Goal: Obtain resource: Download file/media

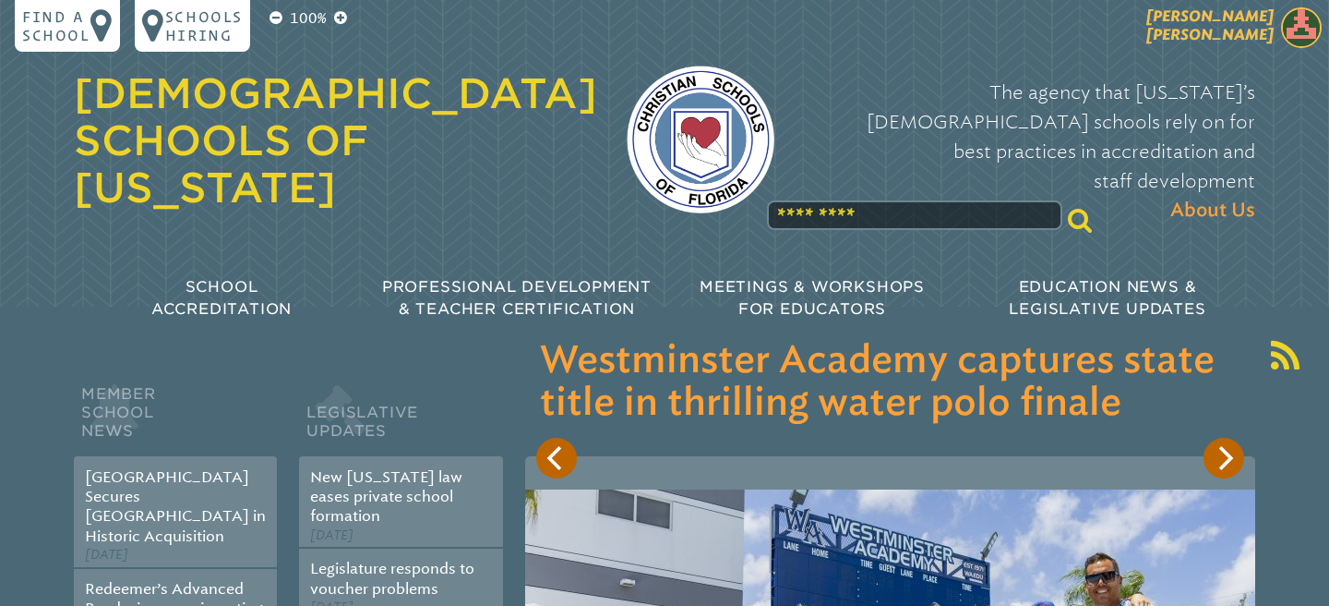
click at [1292, 39] on img at bounding box center [1301, 27] width 41 height 41
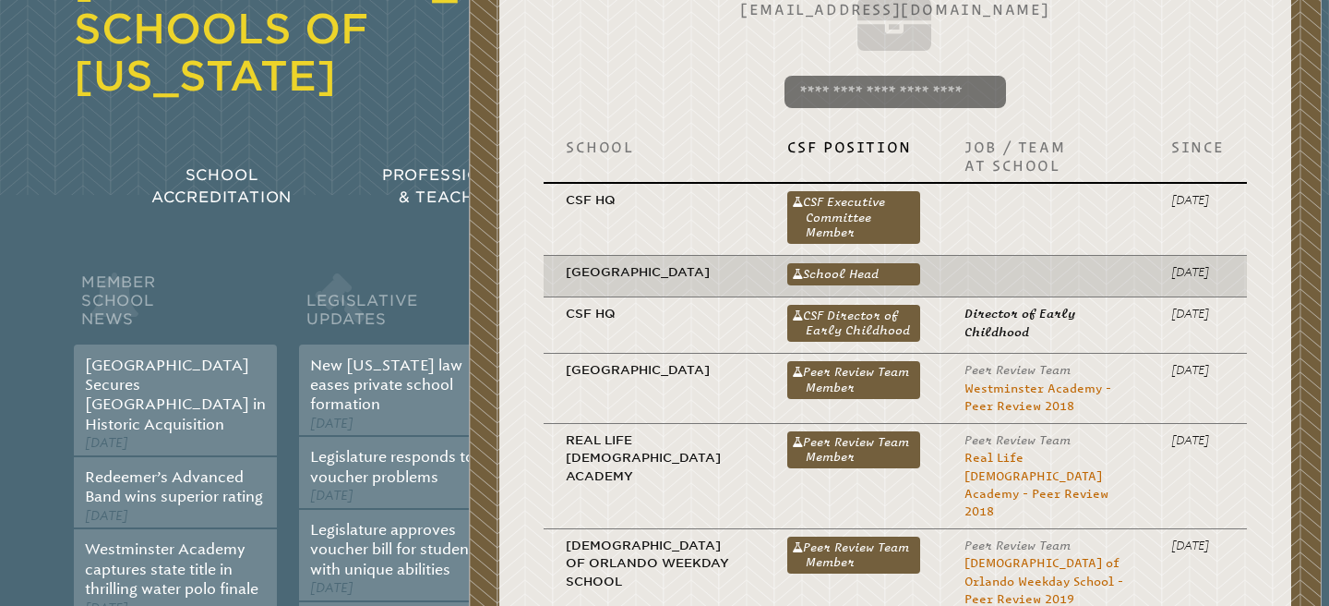
scroll to position [109, 0]
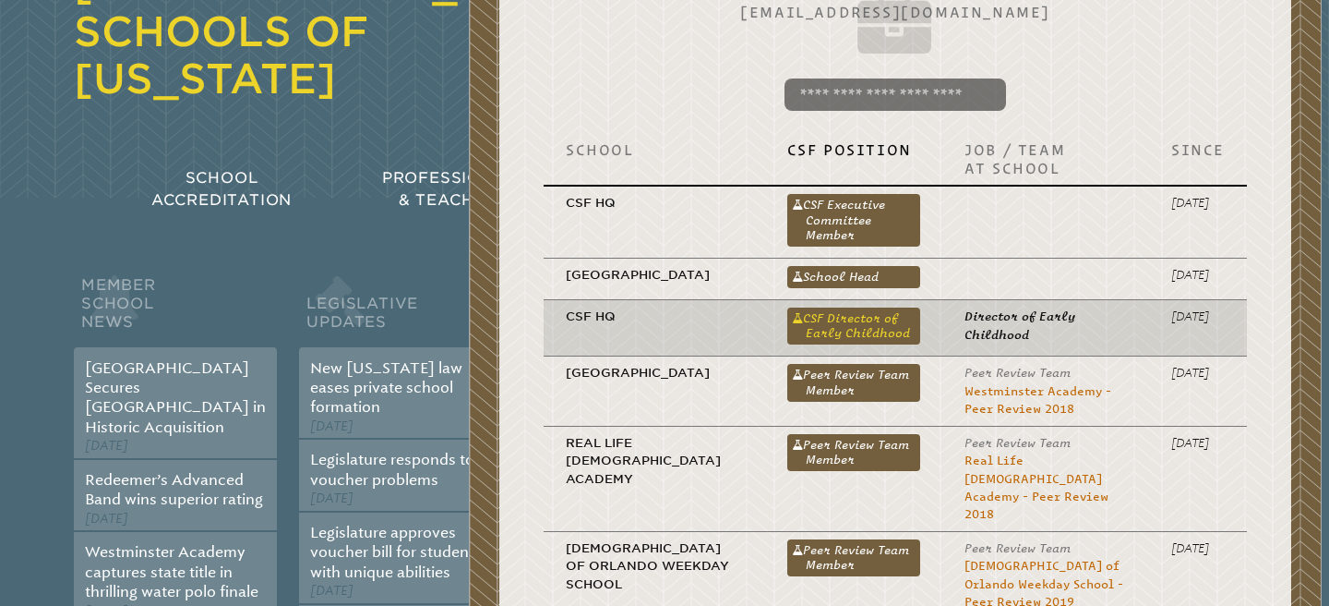
click at [916, 344] on link "CSF Director of Early Childhood" at bounding box center [855, 325] width 134 height 37
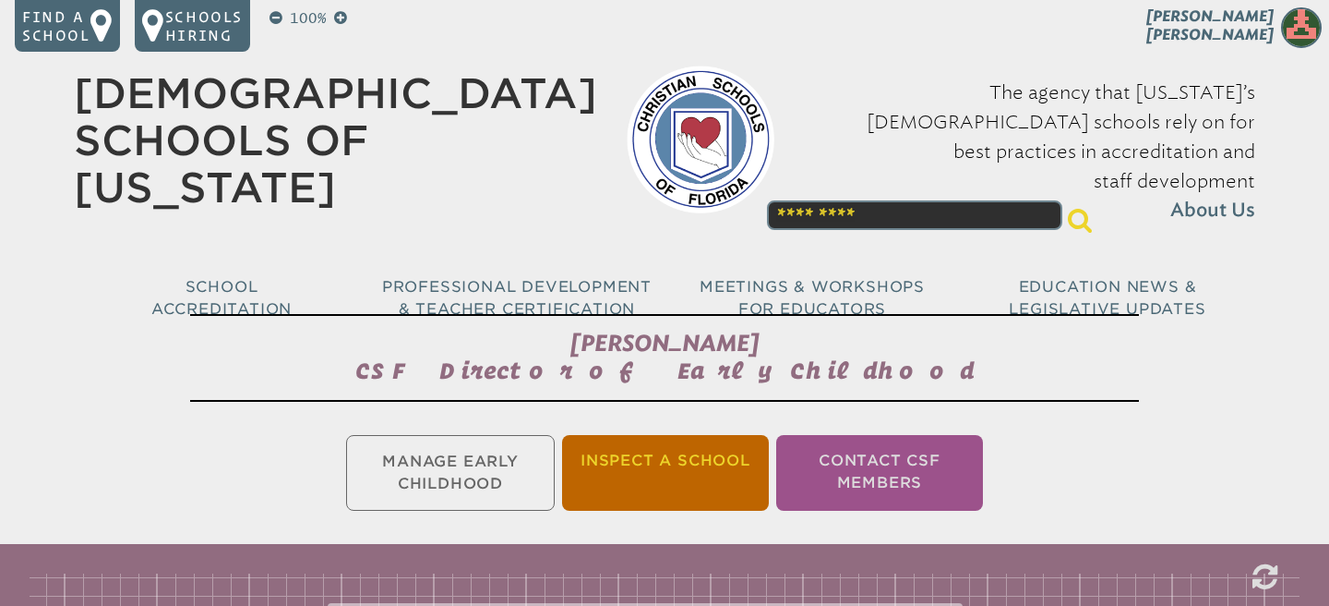
click at [748, 452] on li "Inspect a School" at bounding box center [665, 473] width 207 height 76
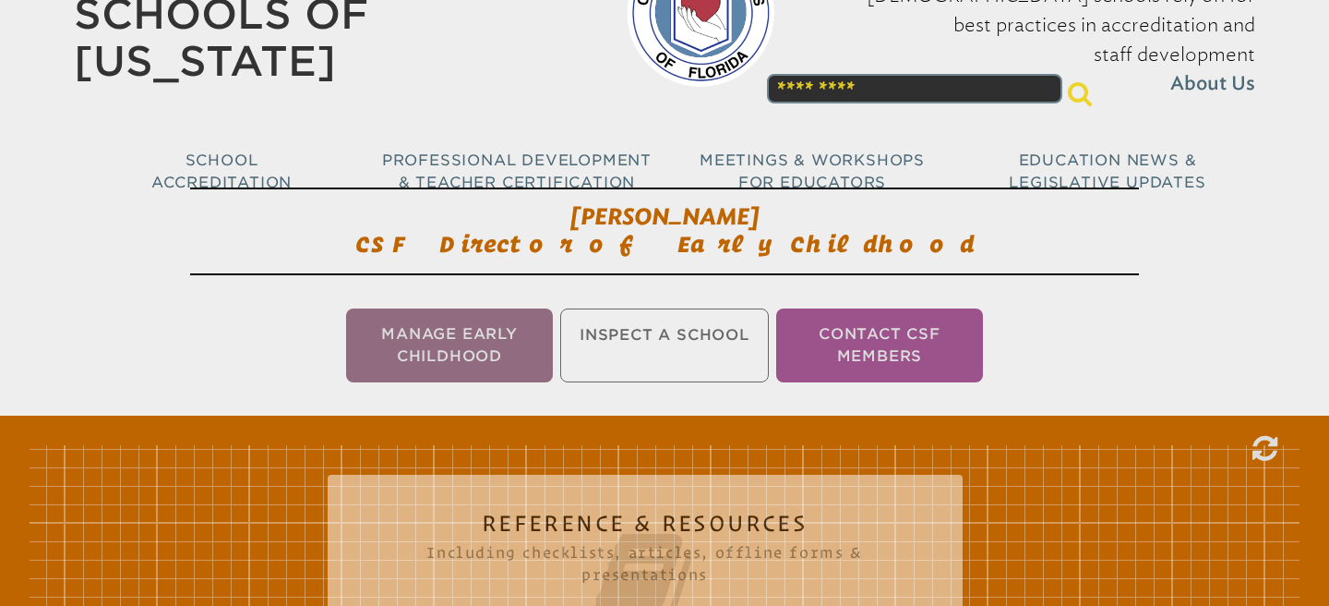
scroll to position [307, 0]
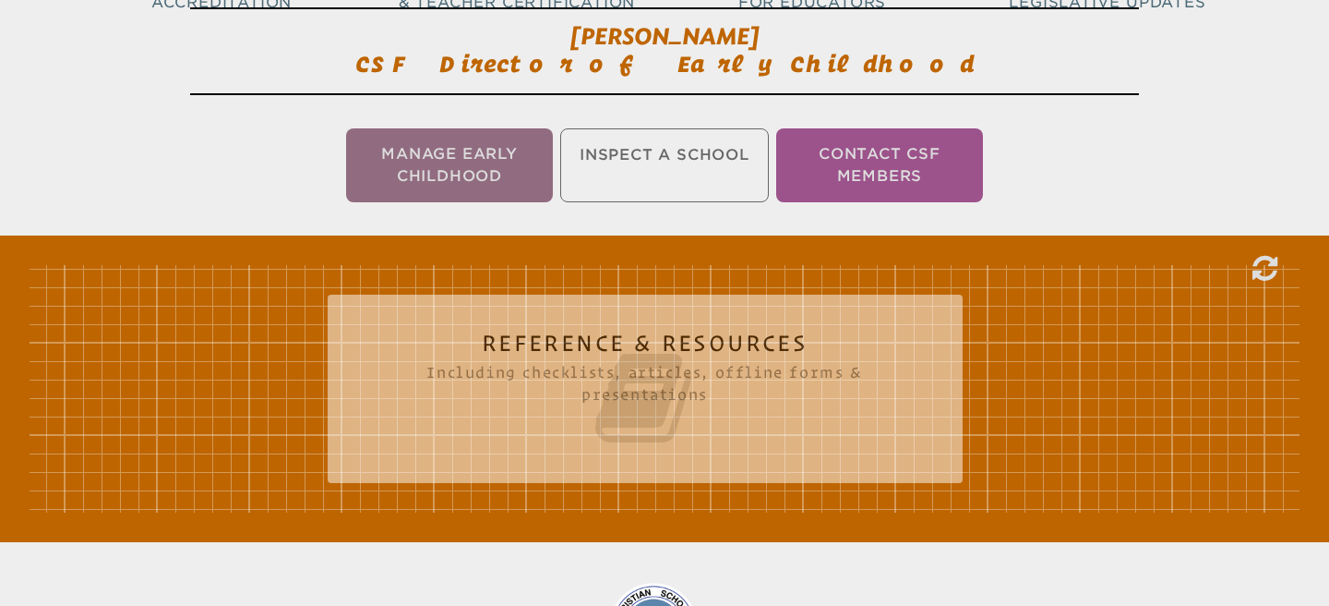
click at [748, 452] on div "Reference & Resources Including checklists, articles, offline forms & presentat…" at bounding box center [645, 381] width 635 height 144
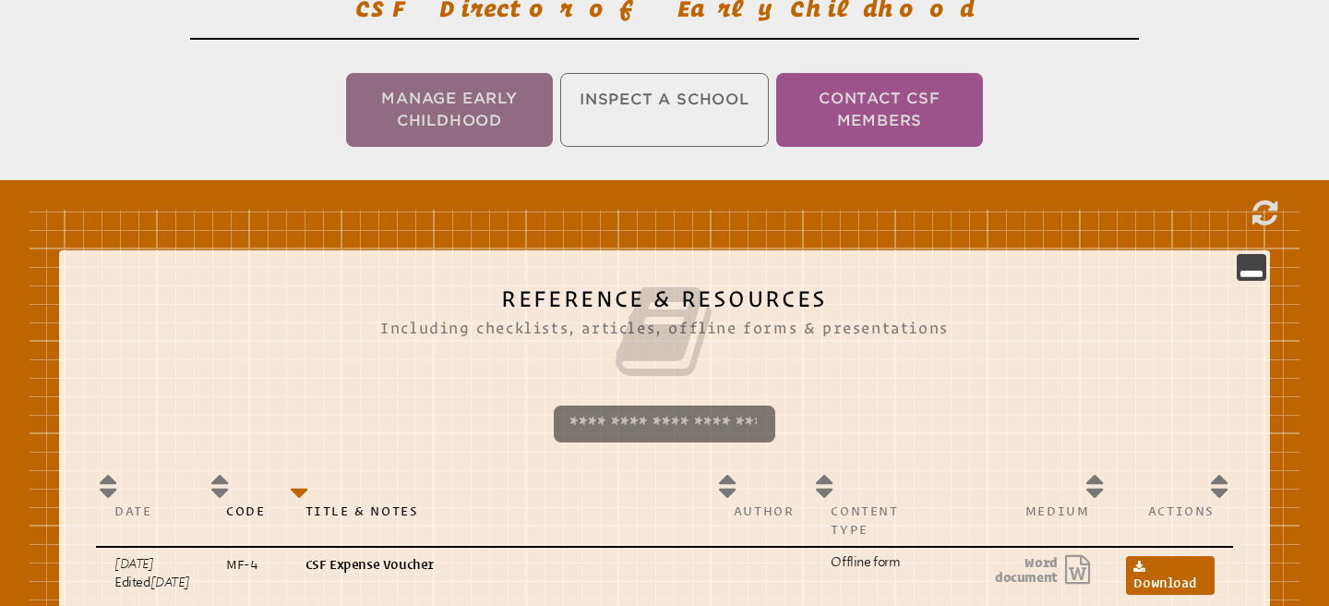
scroll to position [353, 0]
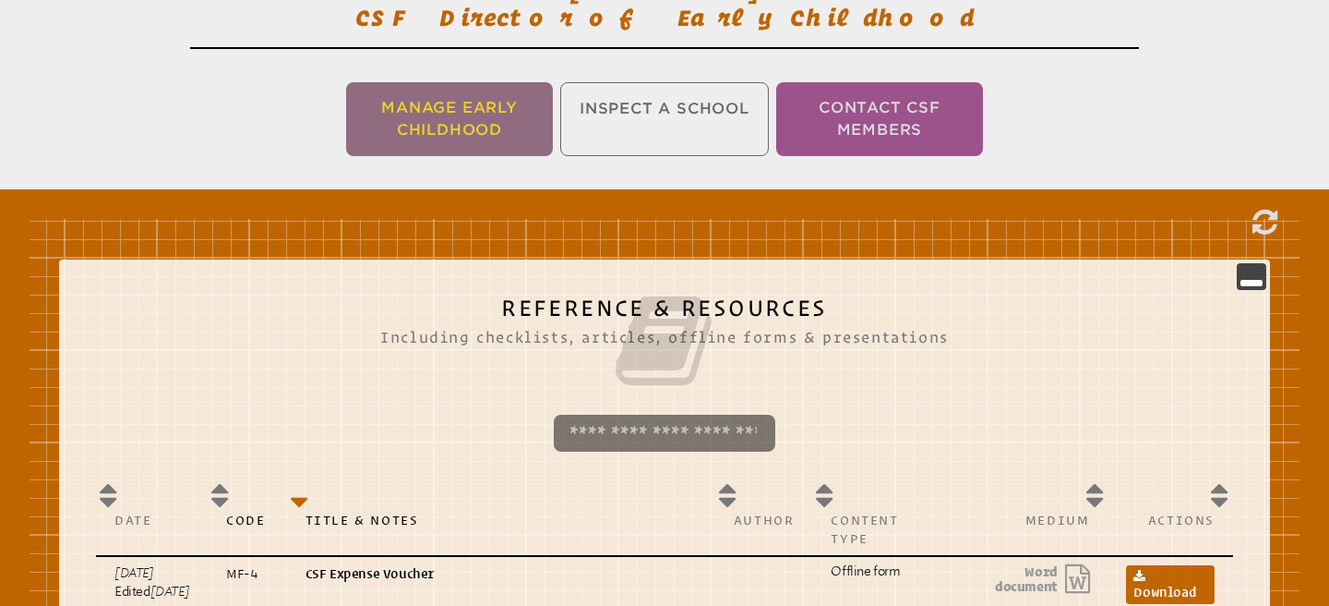
click at [495, 132] on li "Manage Early Childhood" at bounding box center [449, 119] width 207 height 74
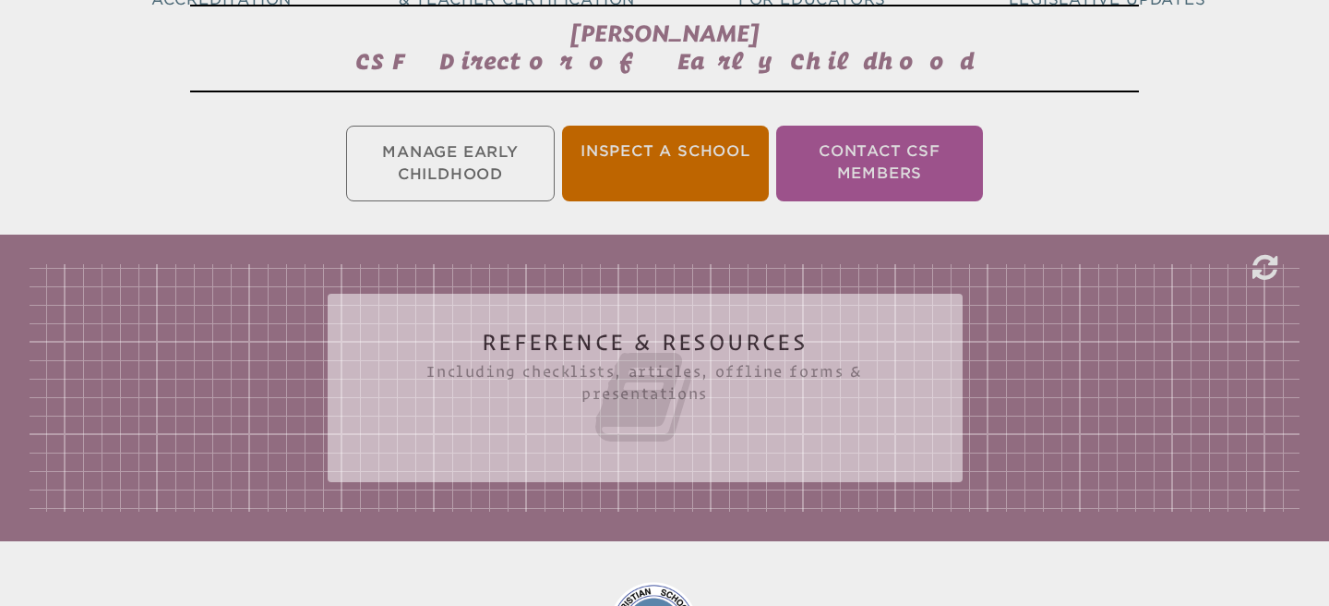
scroll to position [307, 0]
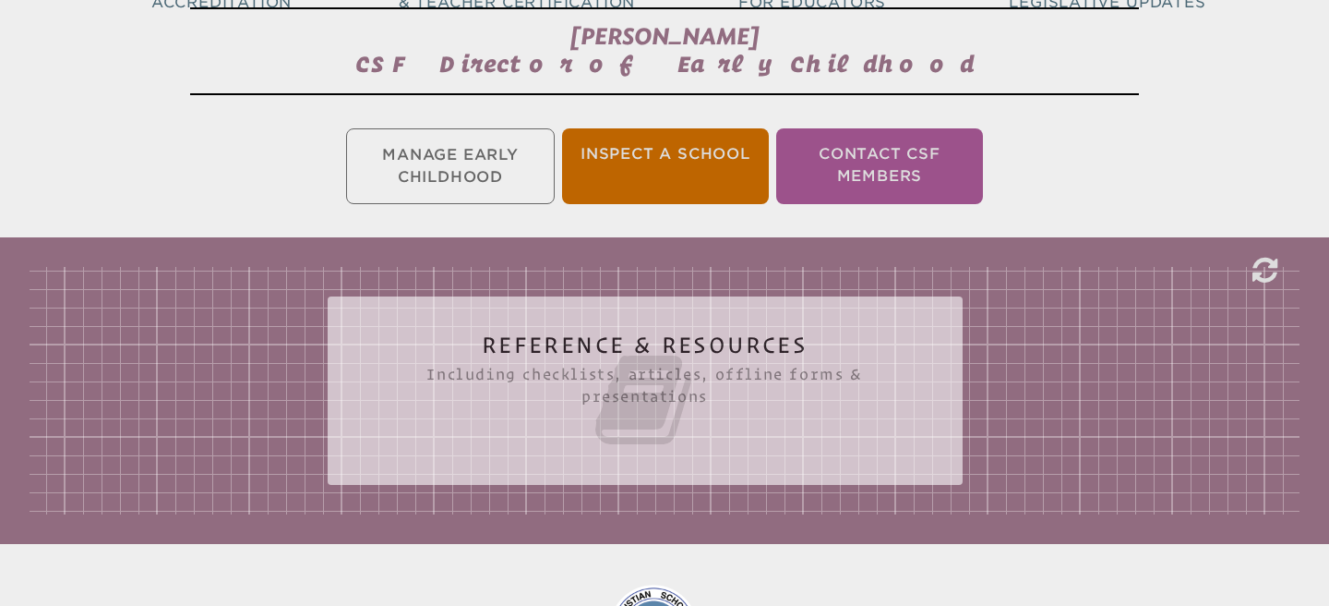
click at [533, 358] on icon at bounding box center [645, 399] width 561 height 103
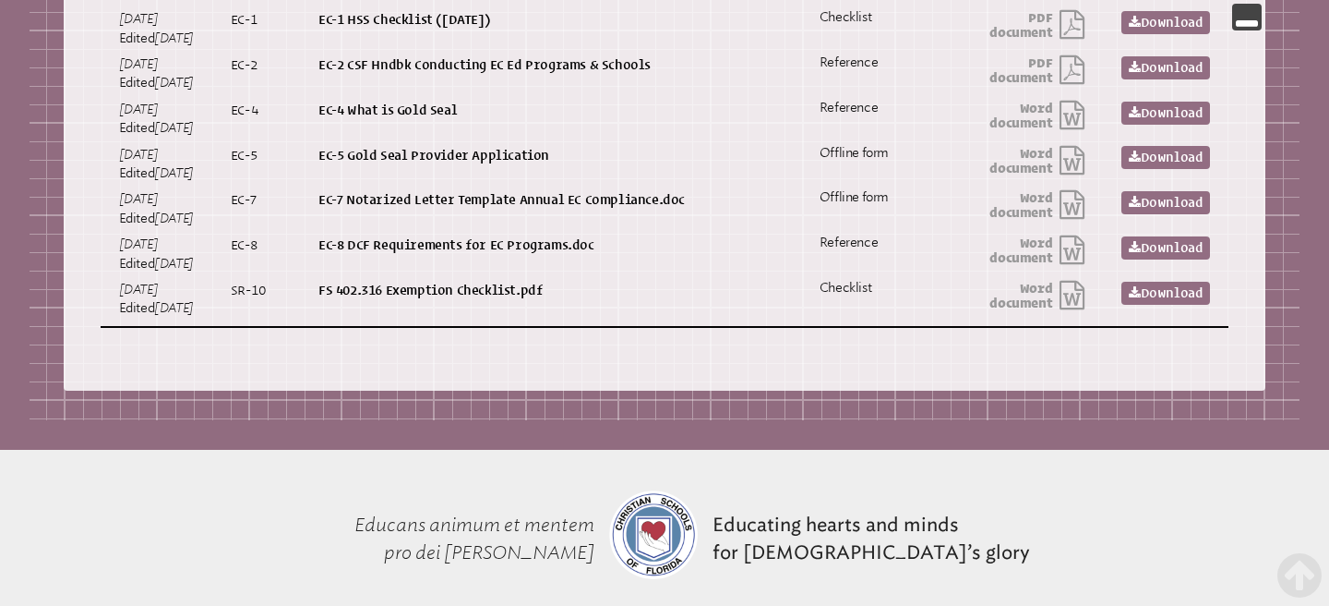
scroll to position [1031, 0]
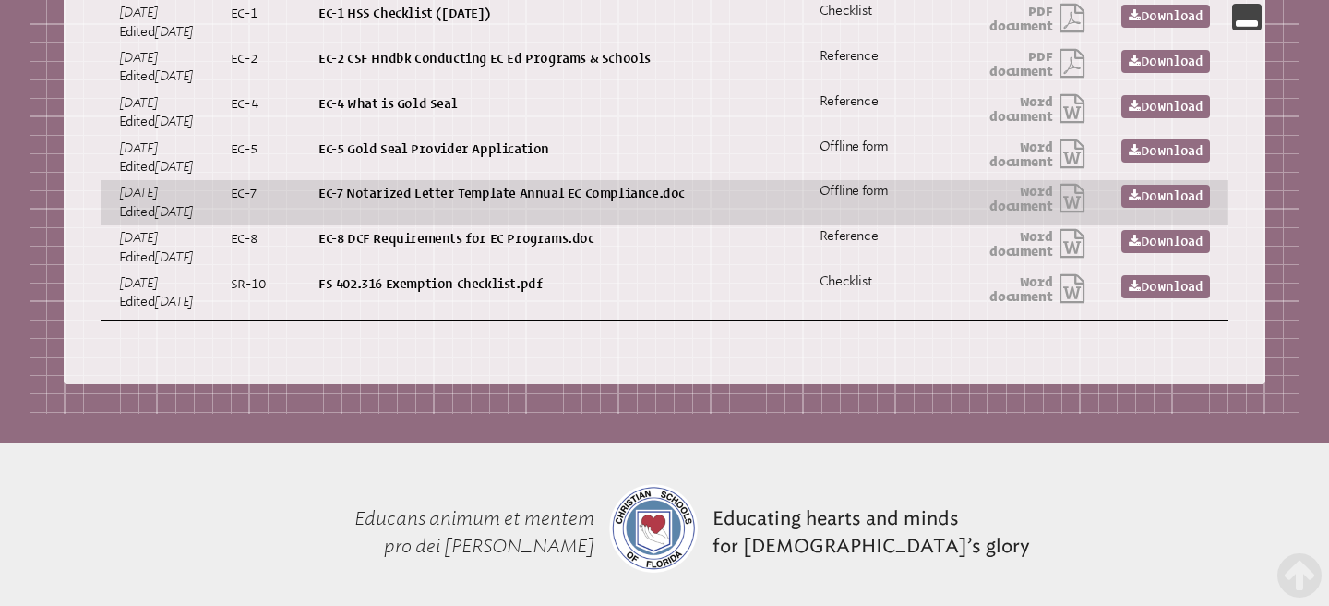
click at [533, 202] on p "EC-7 Notarized Letter Template Annual EC Compliance.doc" at bounding box center [502, 193] width 367 height 18
click at [499, 225] on td "EC-7 Notarized Letter Template Annual EC Compliance.doc" at bounding box center [501, 202] width 403 height 45
click at [1141, 203] on icon at bounding box center [1135, 196] width 12 height 13
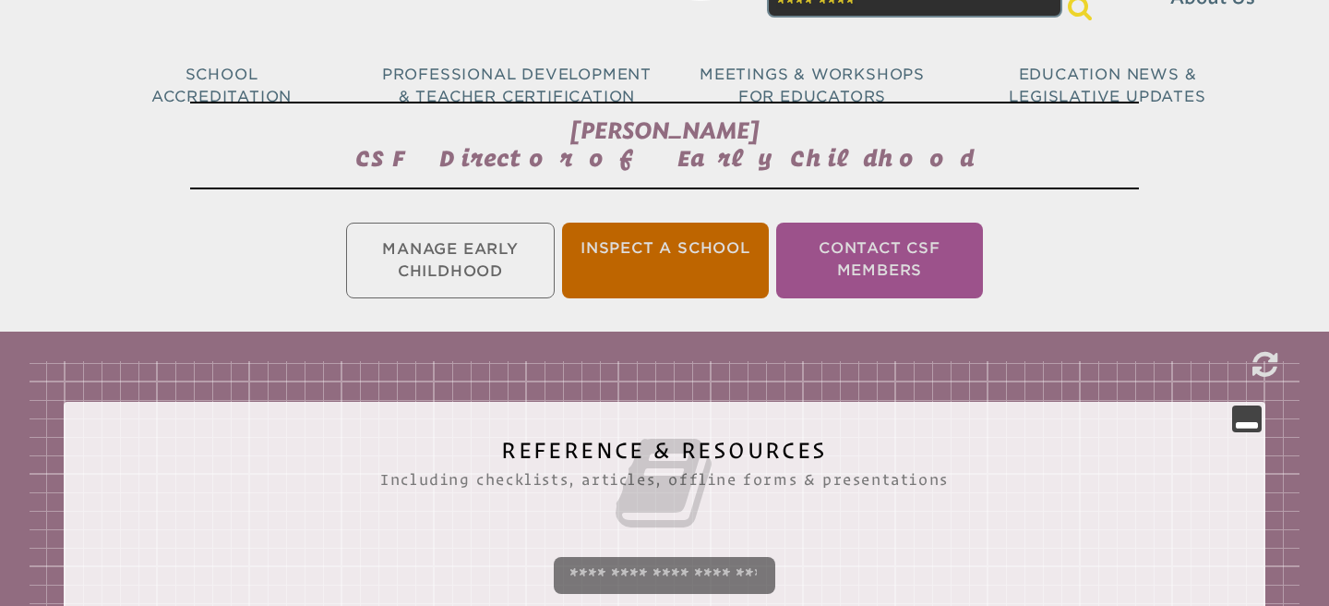
scroll to position [0, 0]
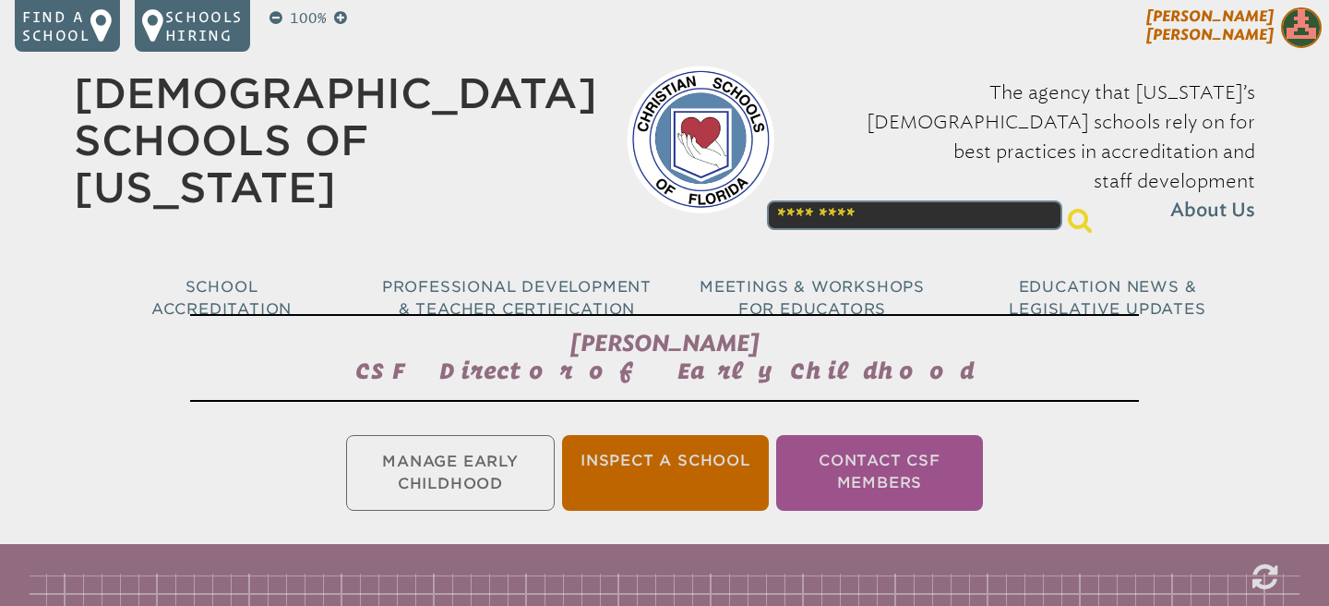
click at [1302, 37] on img at bounding box center [1301, 27] width 41 height 41
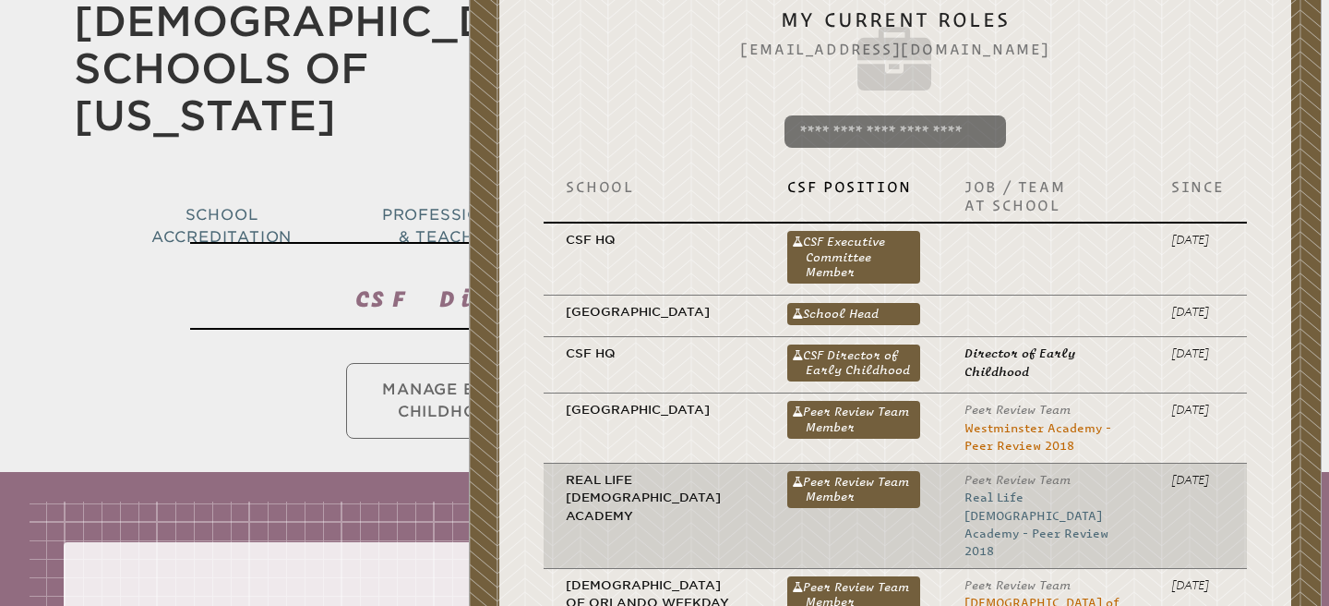
scroll to position [59, 0]
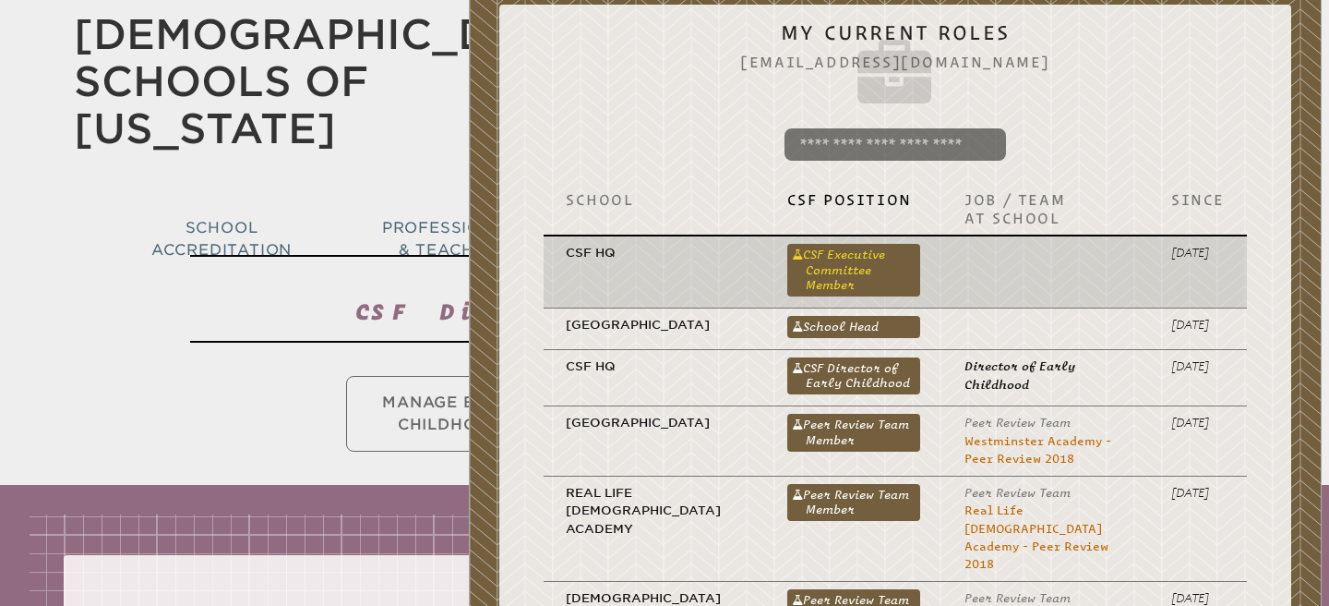
click at [900, 262] on link "CSF Executive Committee Member" at bounding box center [855, 270] width 134 height 53
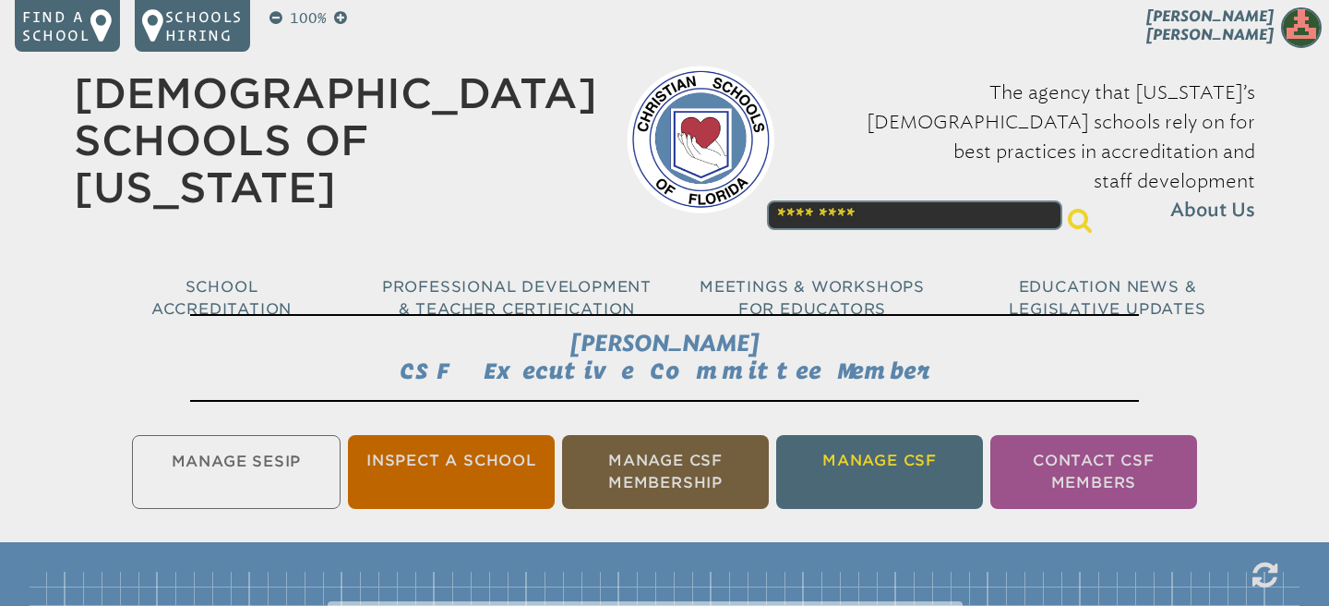
click at [813, 469] on li "Manage CSF" at bounding box center [879, 472] width 207 height 74
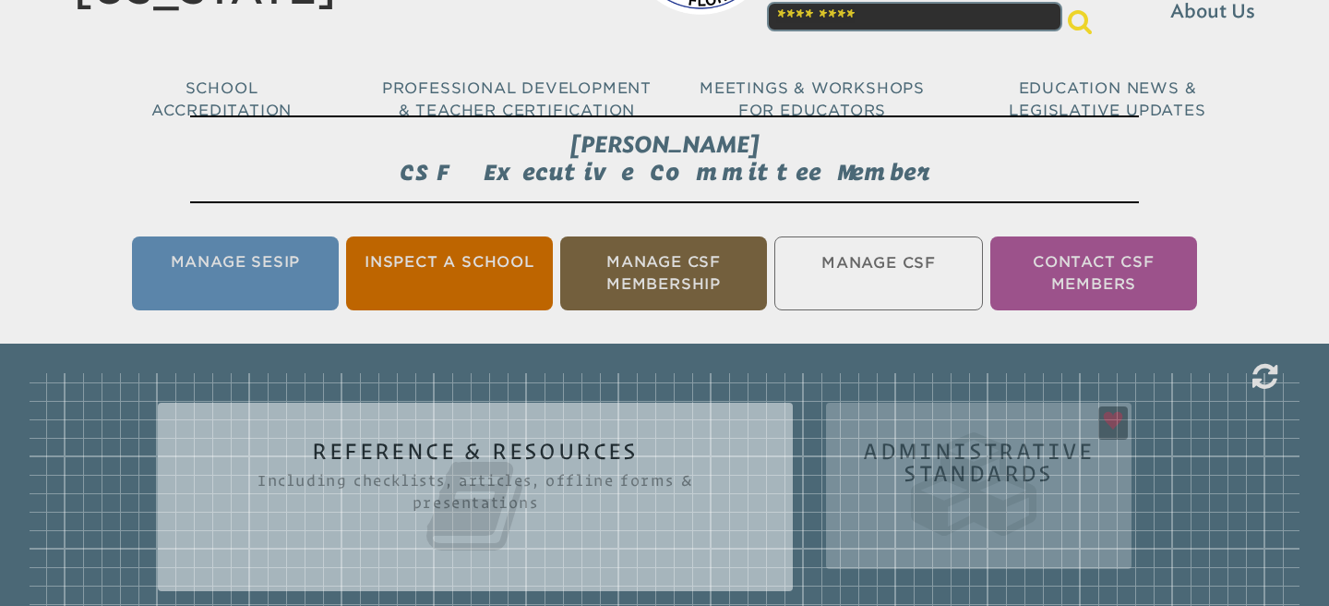
scroll to position [307, 0]
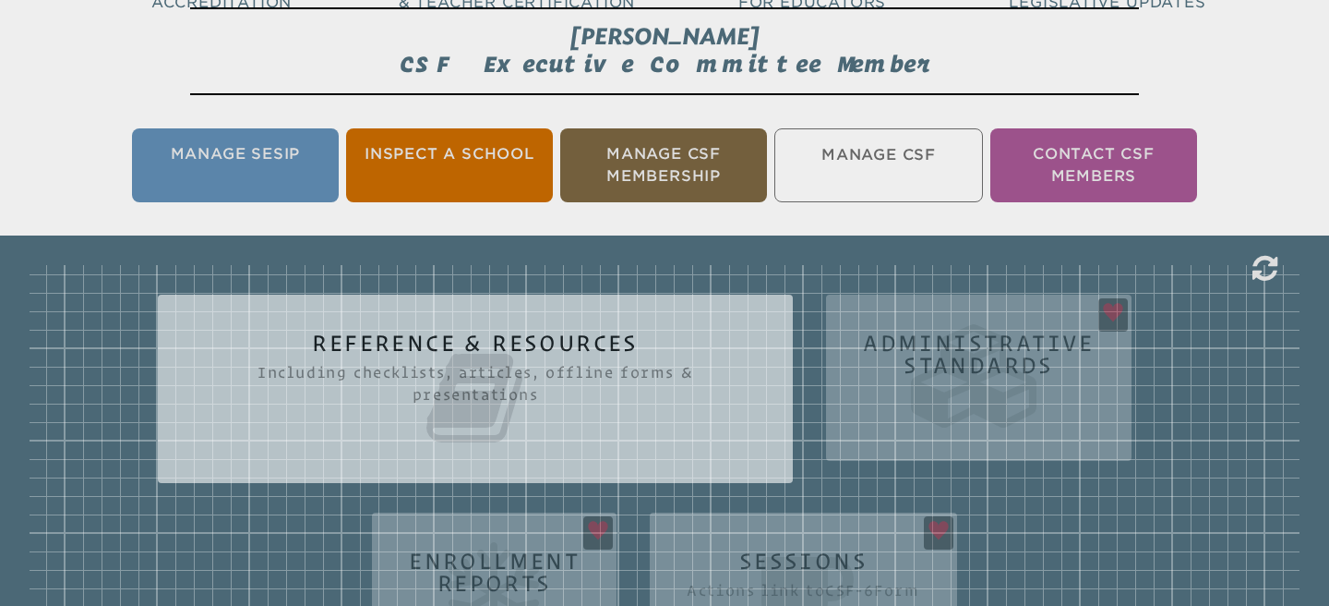
click at [690, 421] on icon at bounding box center [475, 397] width 561 height 103
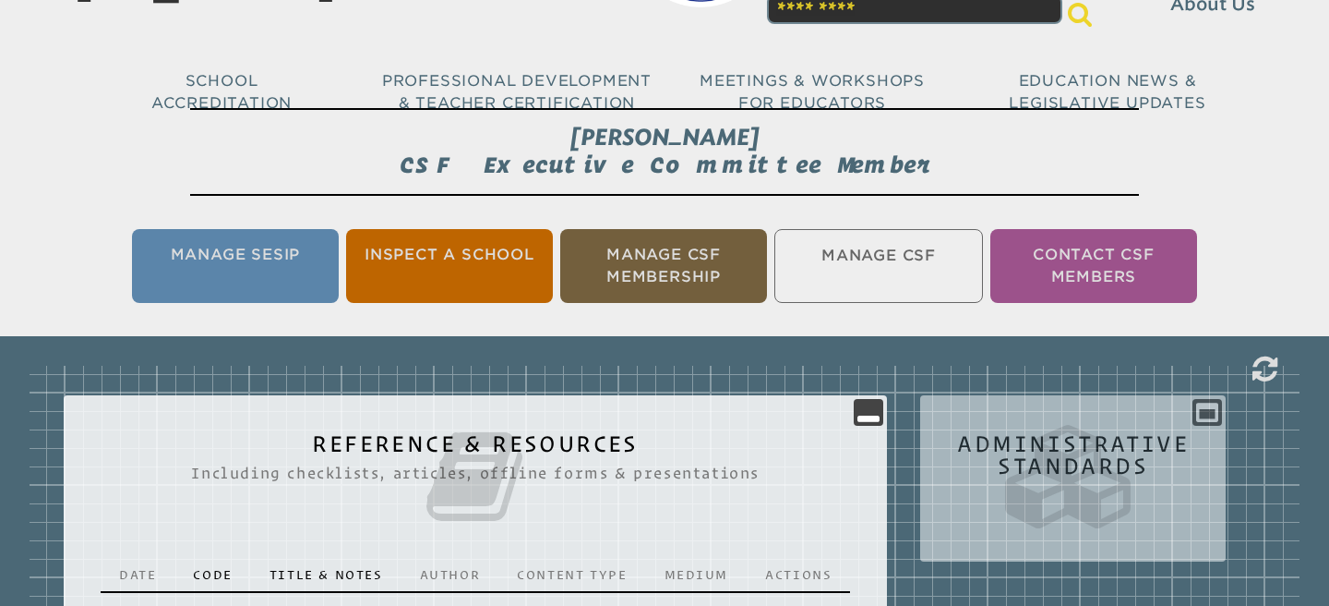
scroll to position [201, 0]
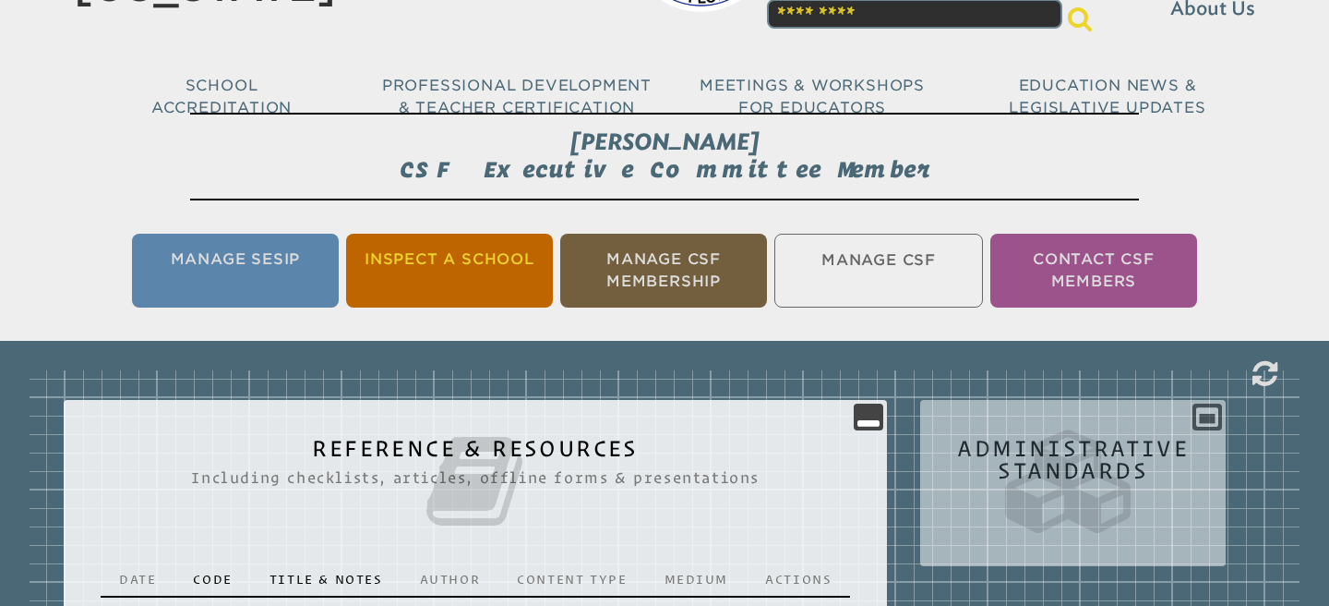
click at [530, 261] on li "Inspect a School" at bounding box center [449, 271] width 207 height 74
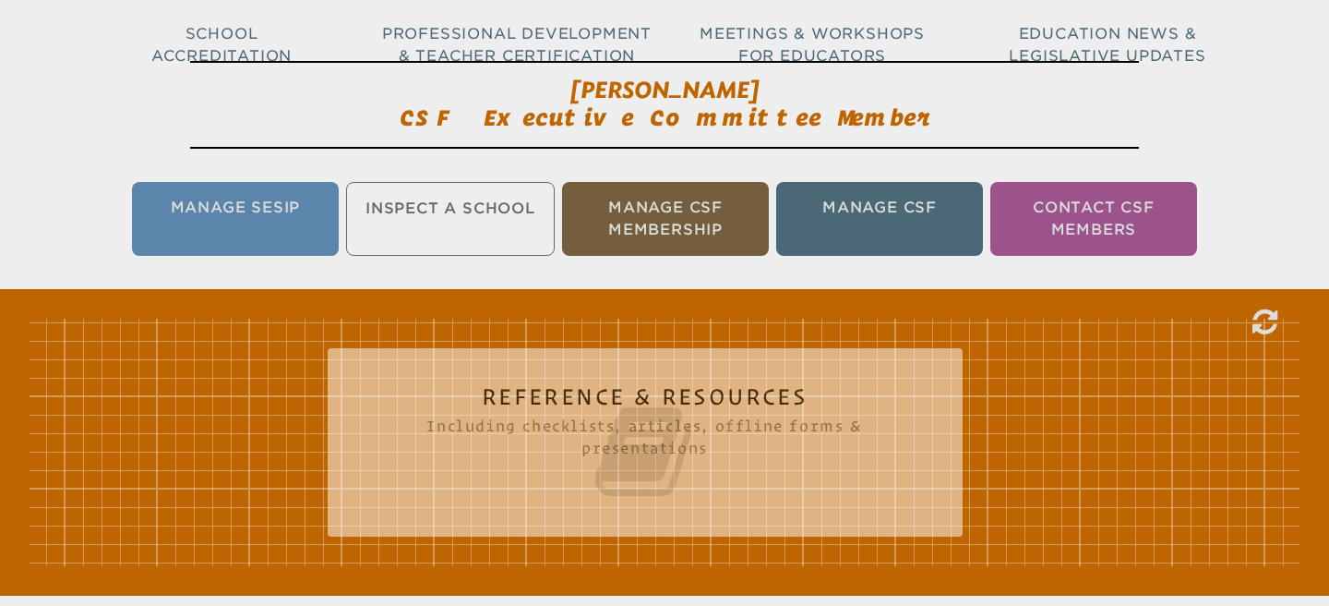
scroll to position [307, 0]
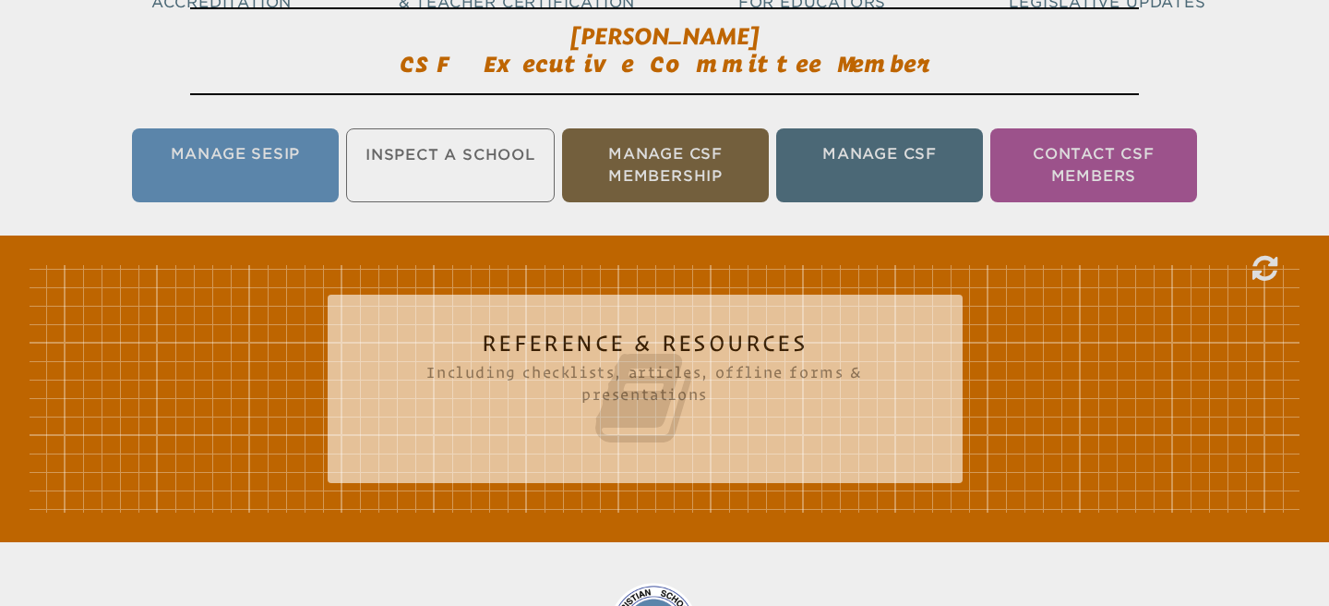
click at [572, 364] on icon at bounding box center [645, 397] width 561 height 103
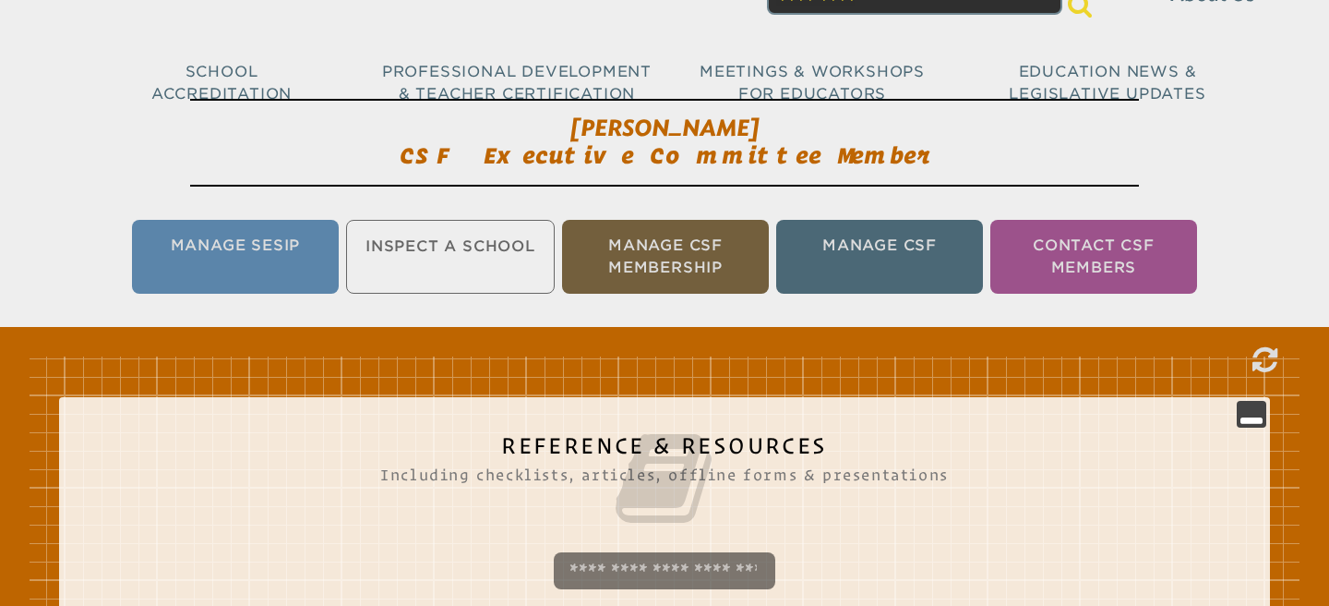
scroll to position [162, 0]
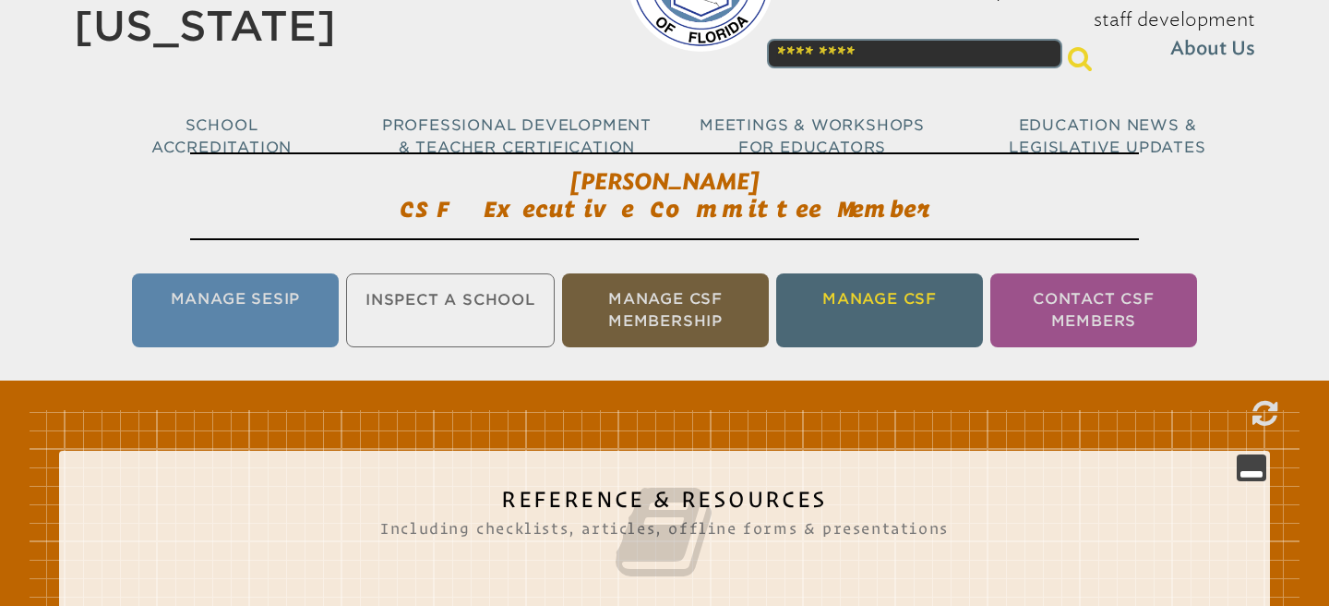
click at [828, 299] on li "Manage CSF" at bounding box center [879, 310] width 207 height 74
